Goal: Find contact information: Find contact information

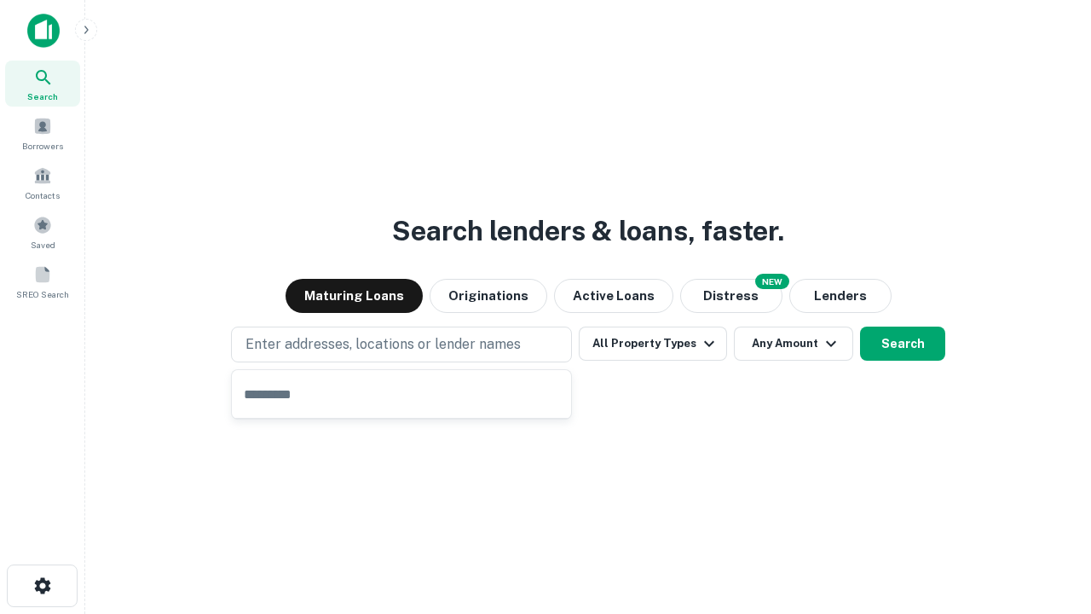
type input "**********"
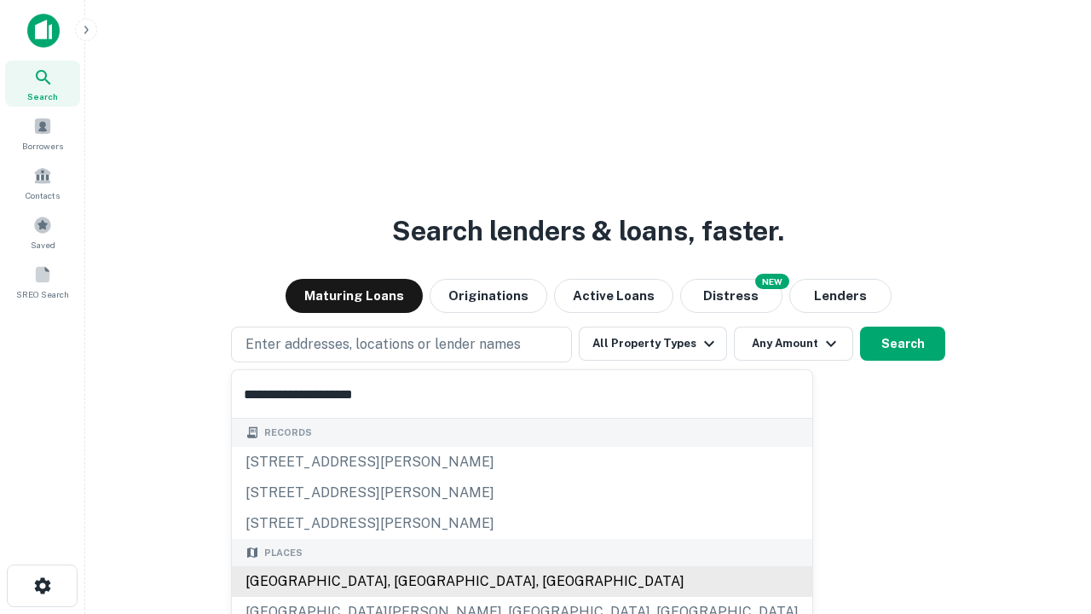
click at [407, 581] on div "[GEOGRAPHIC_DATA], [GEOGRAPHIC_DATA], [GEOGRAPHIC_DATA]" at bounding box center [522, 581] width 580 height 31
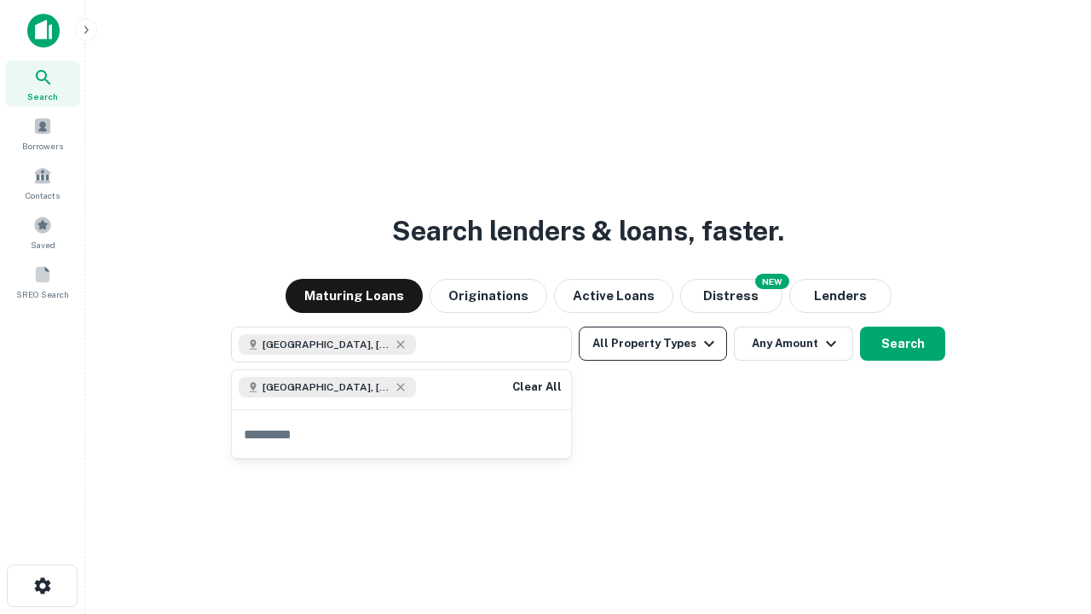
click at [653, 343] on button "All Property Types" at bounding box center [653, 343] width 148 height 34
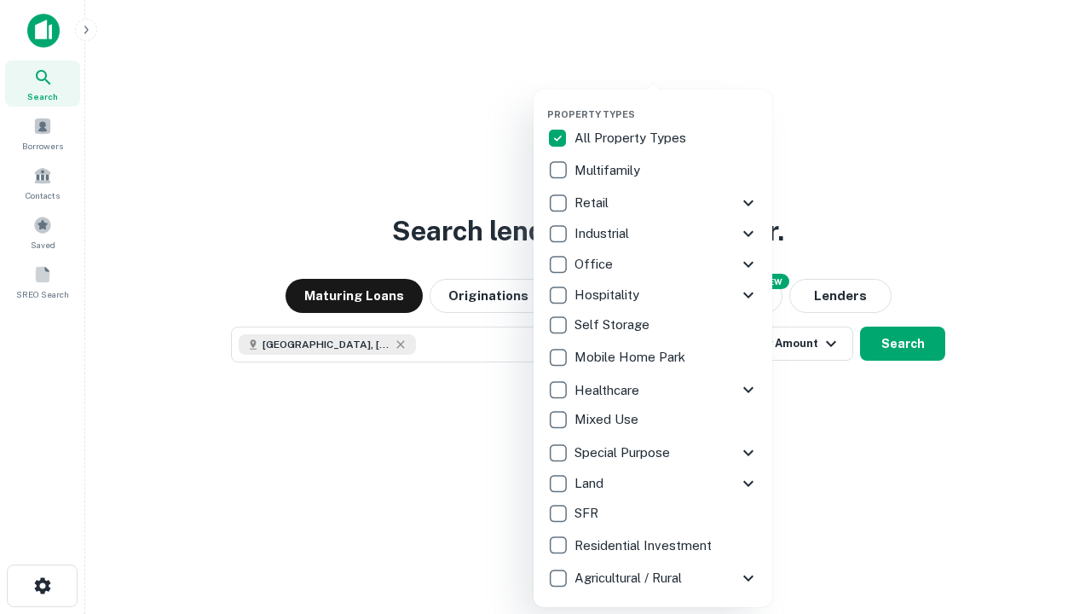
click at [666, 103] on button "button" at bounding box center [666, 103] width 239 height 1
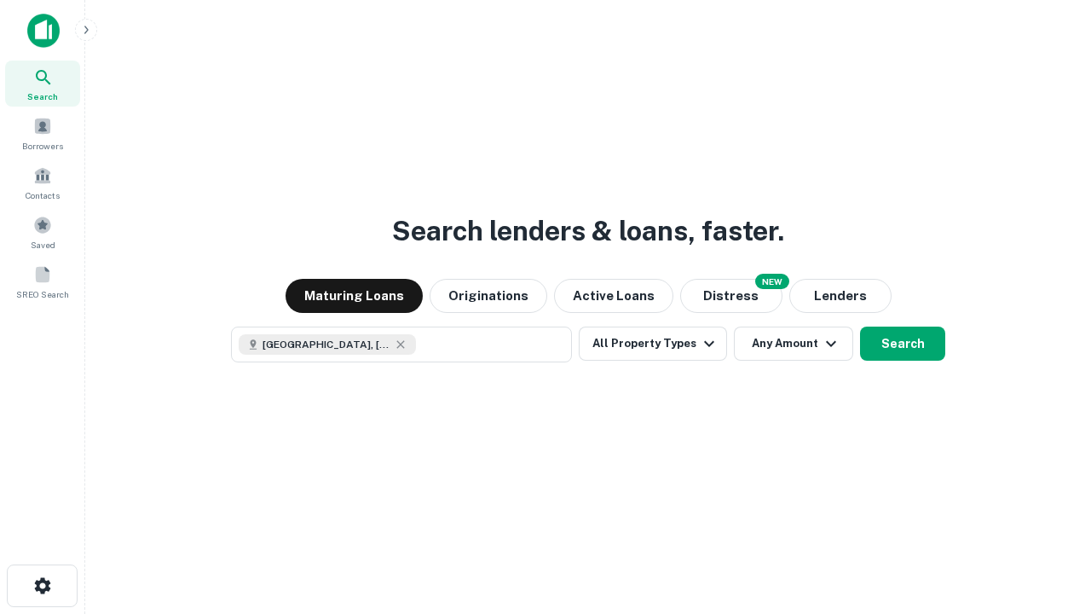
scroll to position [27, 0]
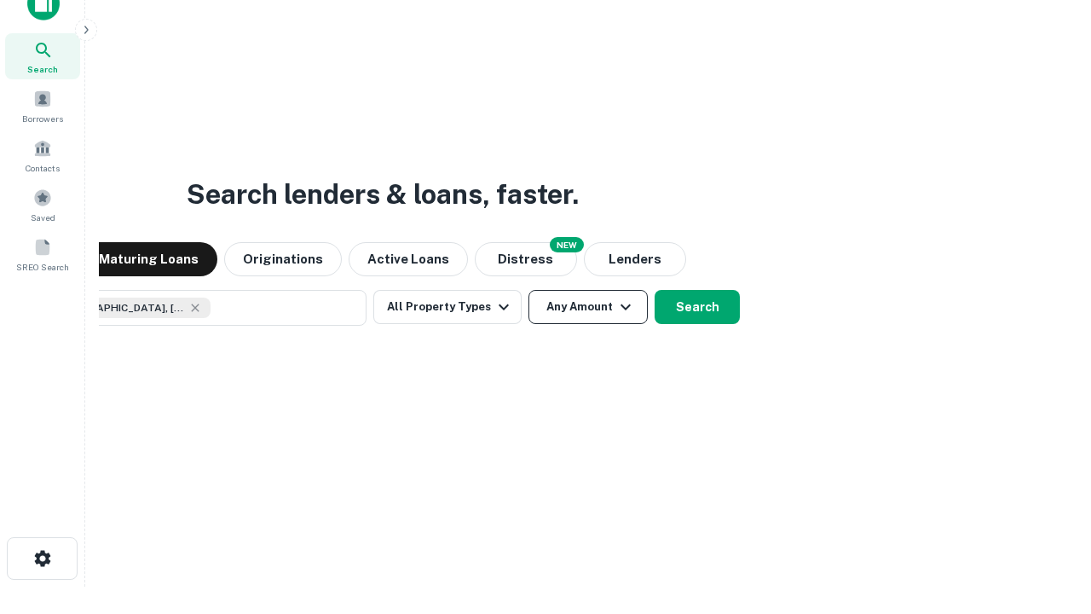
click at [528, 290] on button "Any Amount" at bounding box center [587, 307] width 119 height 34
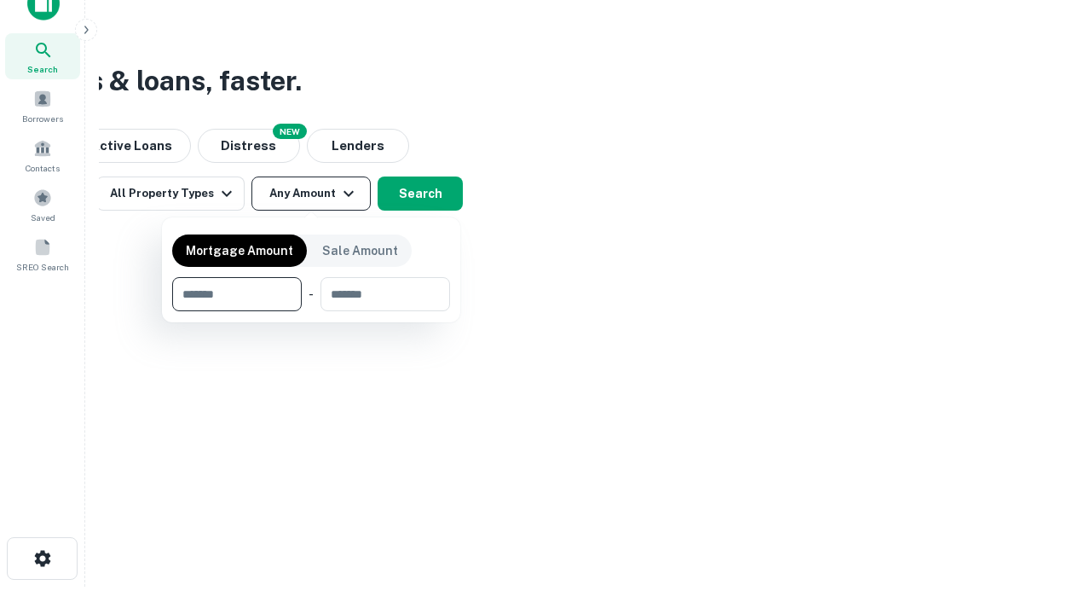
type input "*******"
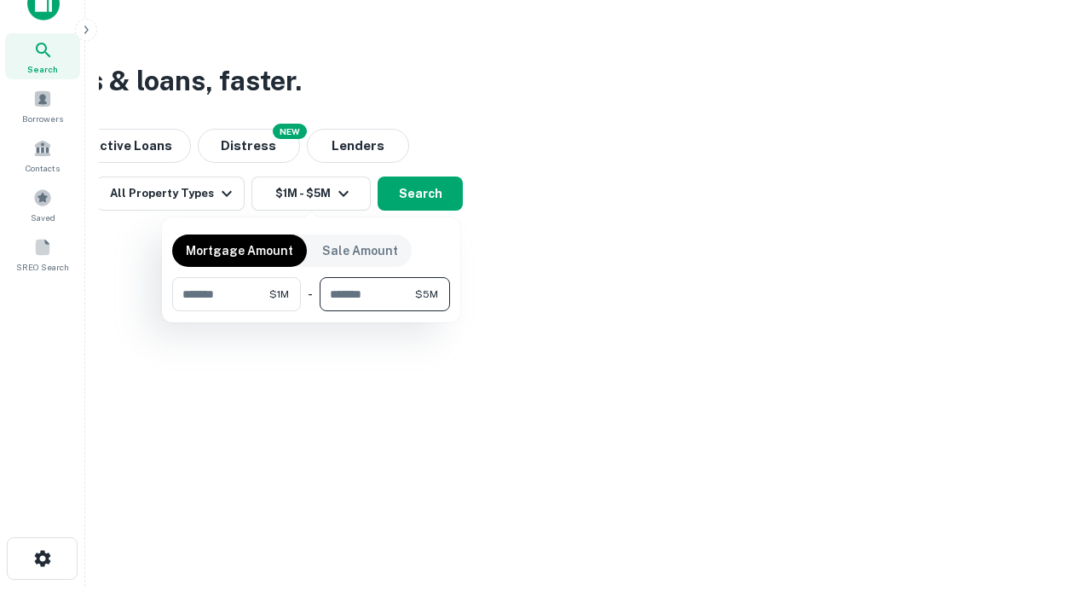
type input "*******"
click at [311, 311] on button "button" at bounding box center [311, 311] width 278 height 1
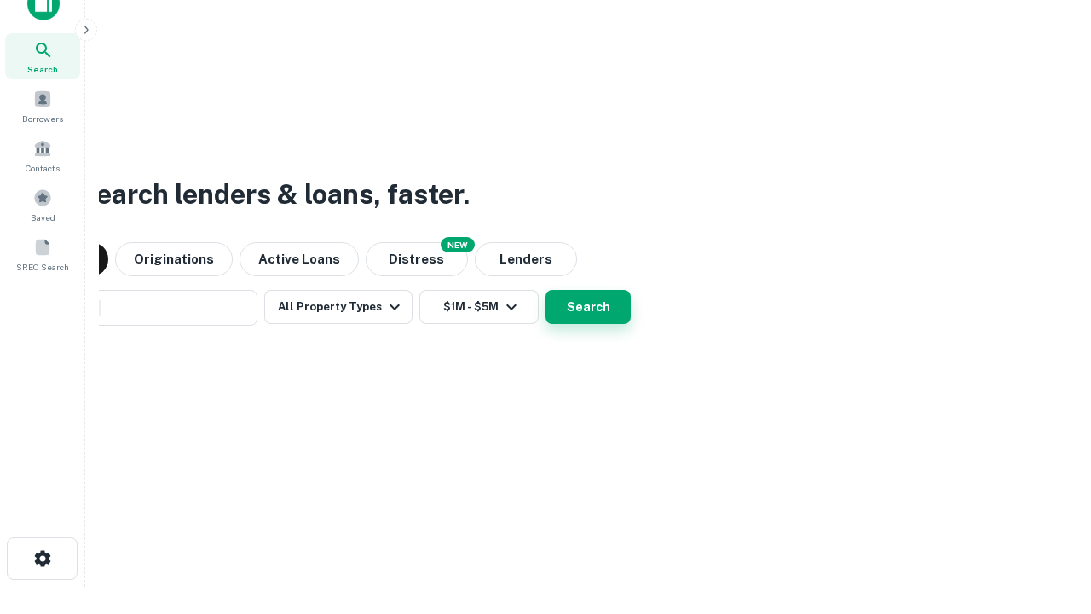
click at [545, 290] on button "Search" at bounding box center [587, 307] width 85 height 34
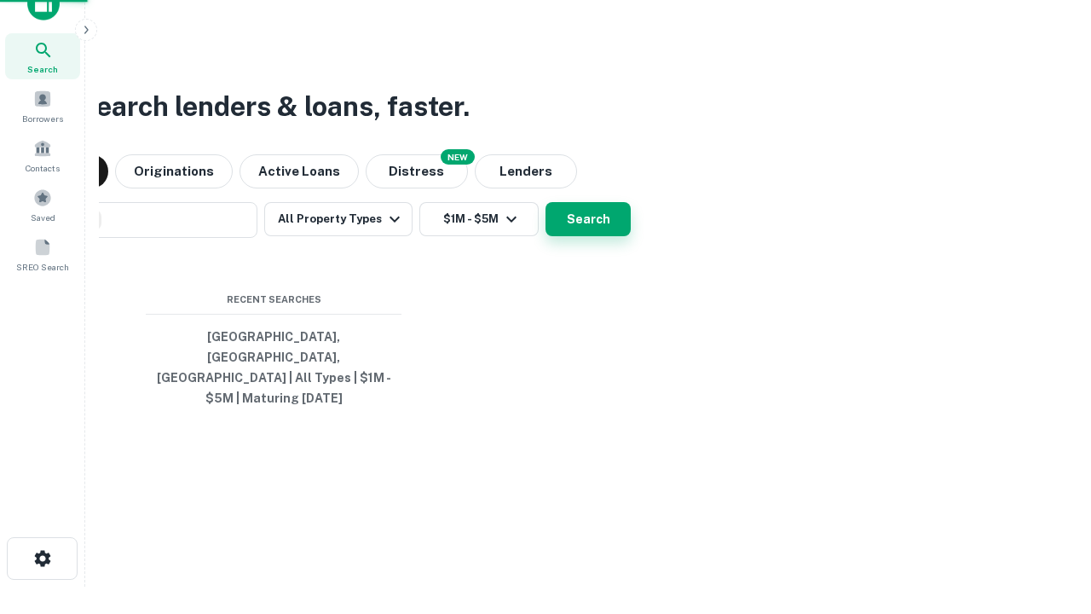
scroll to position [55, 482]
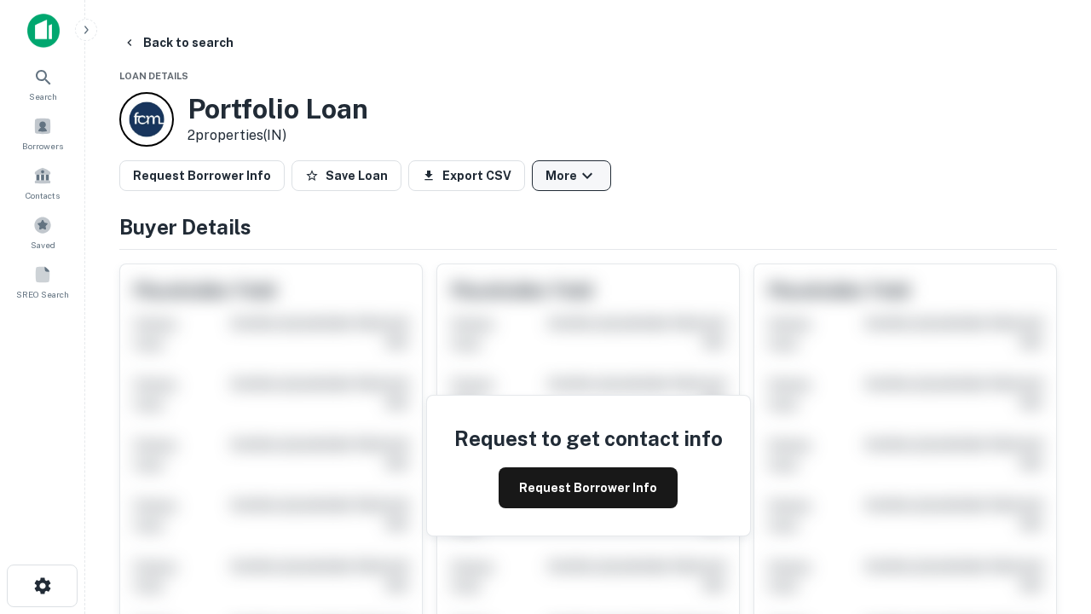
click at [571, 176] on button "More" at bounding box center [571, 175] width 79 height 31
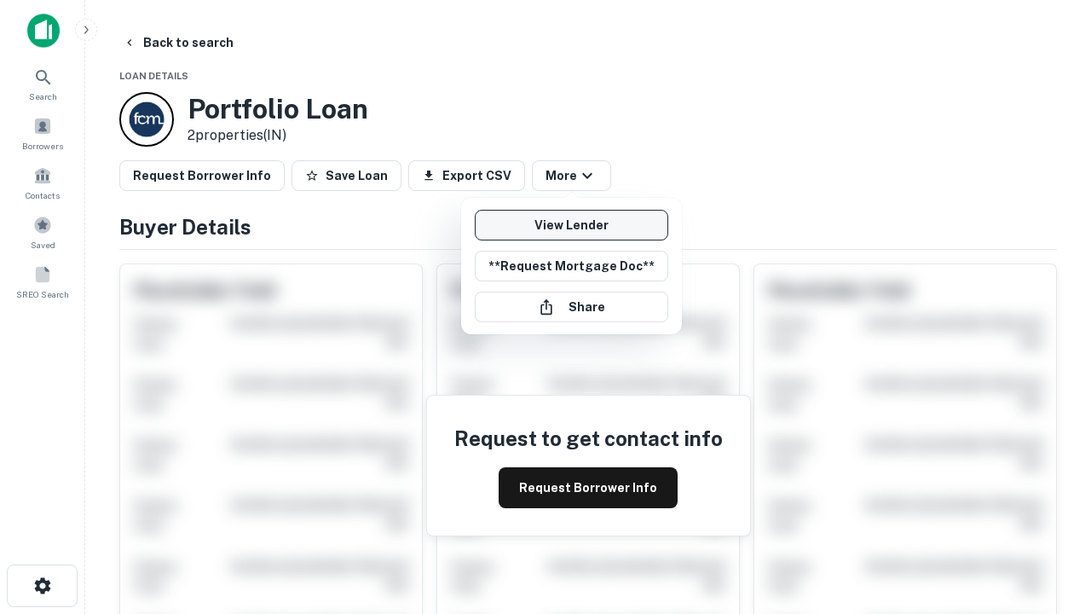
click at [571, 225] on link "View Lender" at bounding box center [571, 225] width 193 height 31
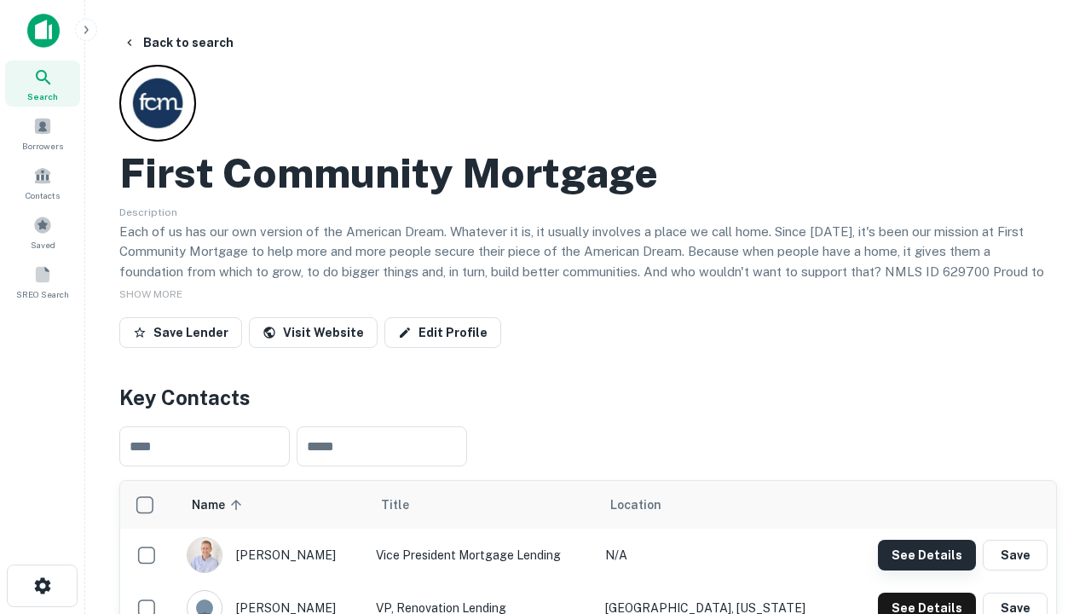
click at [926, 554] on button "See Details" at bounding box center [927, 554] width 98 height 31
click at [42, 585] on icon "button" at bounding box center [42, 585] width 20 height 20
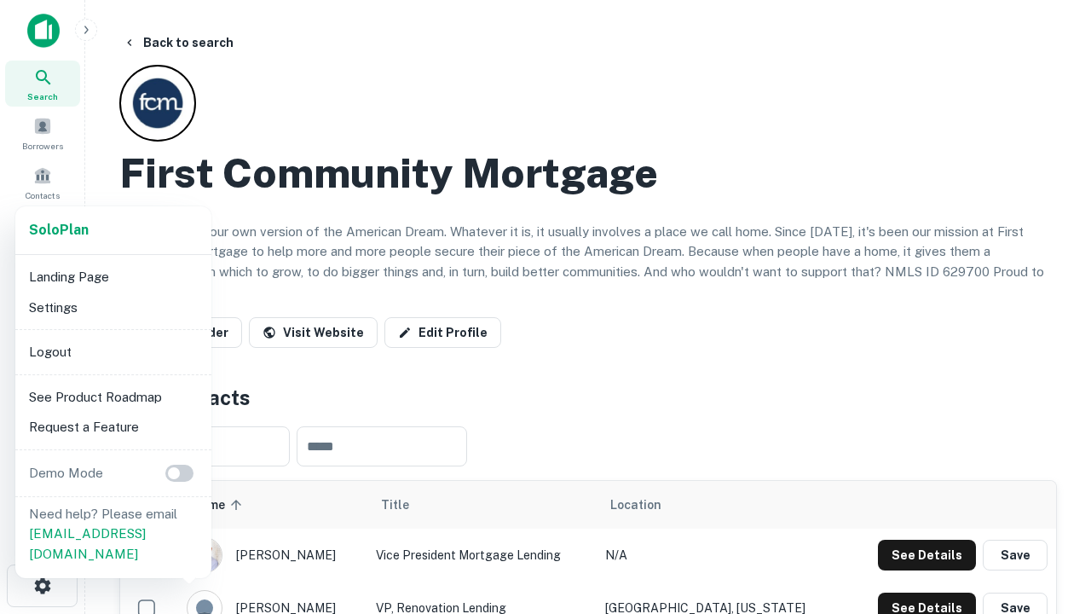
click at [112, 351] on li "Logout" at bounding box center [113, 352] width 182 height 31
